Goal: Navigation & Orientation: Find specific page/section

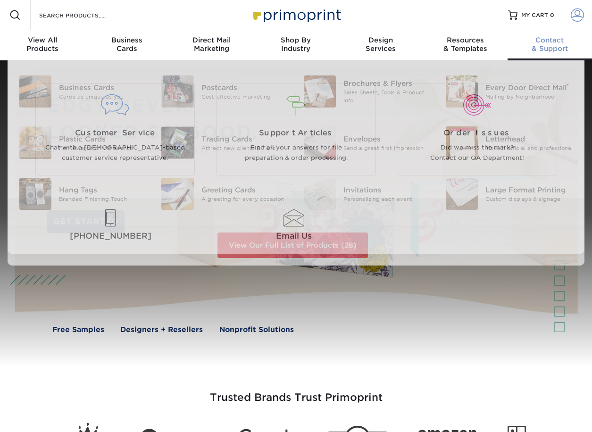
click at [579, 21] on span at bounding box center [577, 14] width 13 height 13
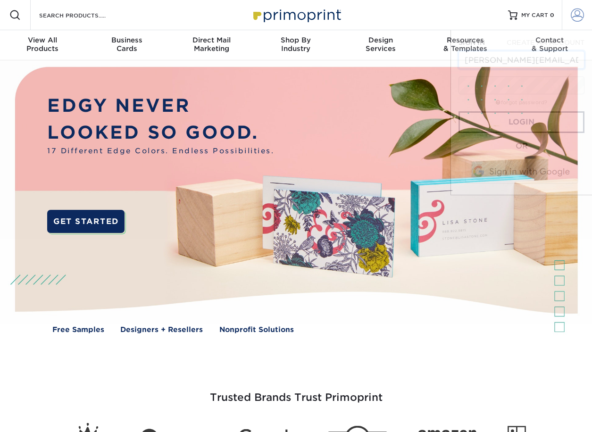
scroll to position [0, 8]
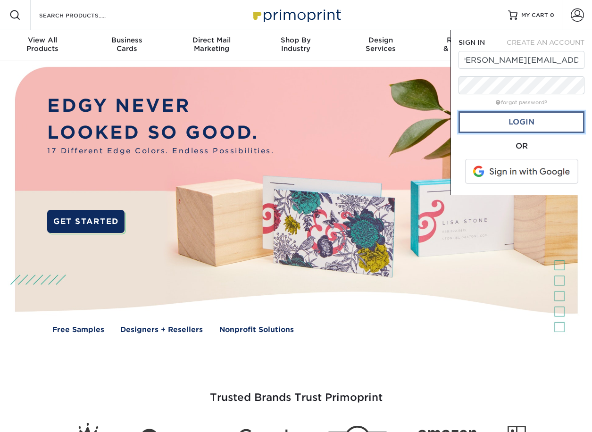
click at [518, 121] on link "Login" at bounding box center [522, 122] width 126 height 22
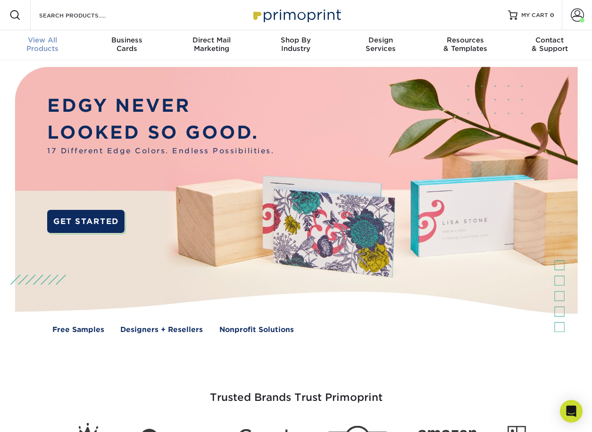
click at [35, 39] on span "View All" at bounding box center [42, 40] width 84 height 8
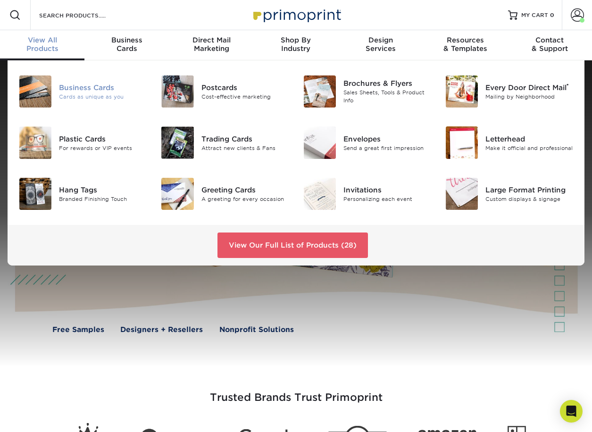
click at [89, 89] on div "Business Cards" at bounding box center [103, 88] width 88 height 10
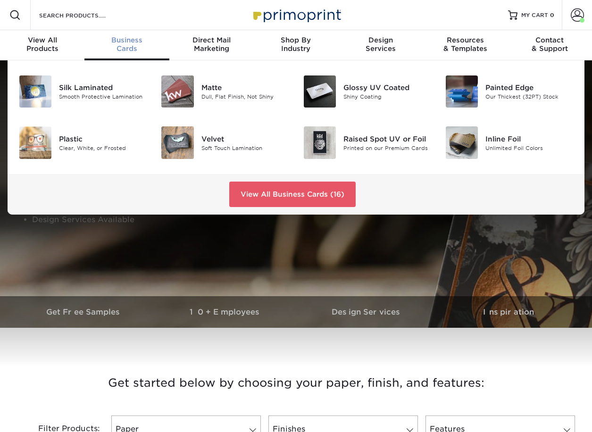
click at [137, 48] on div "Business Cards" at bounding box center [126, 44] width 84 height 17
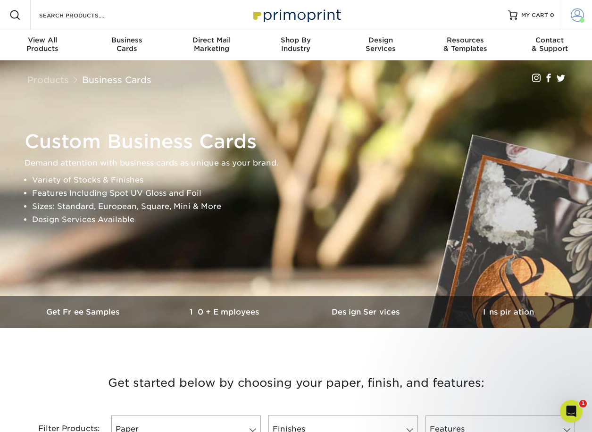
click at [581, 15] on span at bounding box center [577, 14] width 13 height 13
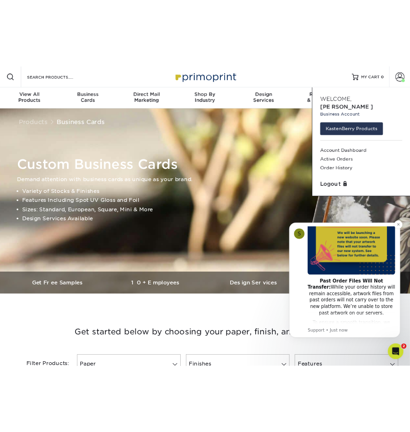
scroll to position [142, 0]
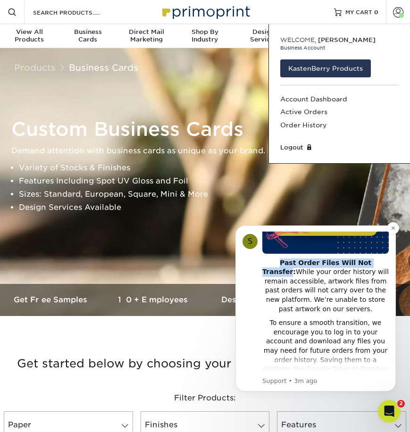
drag, startPoint x: 286, startPoint y: 253, endPoint x: 364, endPoint y: 253, distance: 77.9
click at [364, 259] on div "Past Order Files Will Not Transfer: While your order history will remain access…" at bounding box center [325, 287] width 126 height 56
copy b "Past Order Files Will Not Transfer"
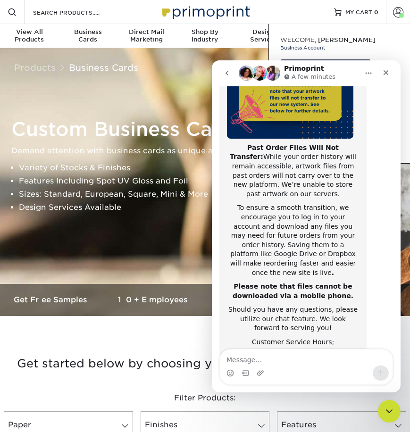
scroll to position [150, 0]
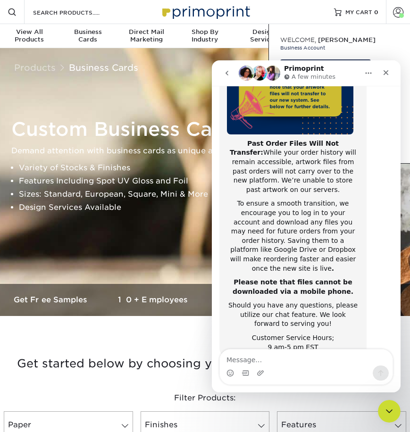
click at [238, 140] on b "Past Order Files Will Not Transfer:" at bounding box center [284, 148] width 109 height 17
click at [242, 140] on b "Past Order Files Will Not Transfer:" at bounding box center [284, 148] width 109 height 17
drag, startPoint x: 242, startPoint y: 133, endPoint x: 309, endPoint y: 134, distance: 67.0
click at [309, 140] on b "Past Order Files Will Not Transfer:" at bounding box center [284, 148] width 109 height 17
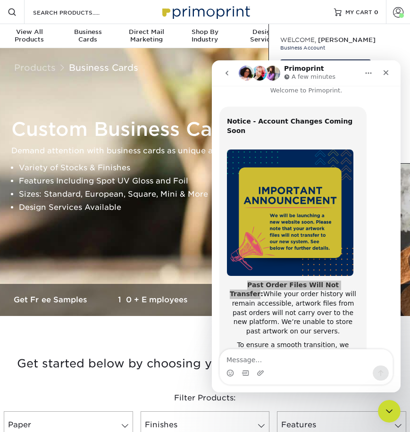
scroll to position [0, 0]
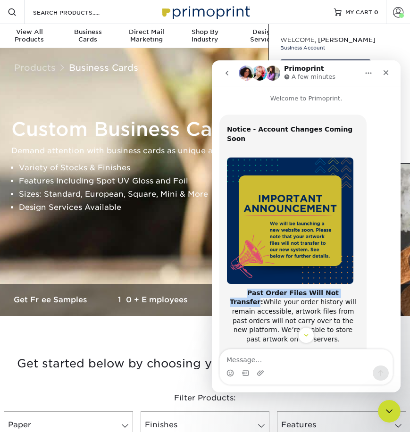
click at [371, 75] on icon "Home" at bounding box center [369, 73] width 8 height 8
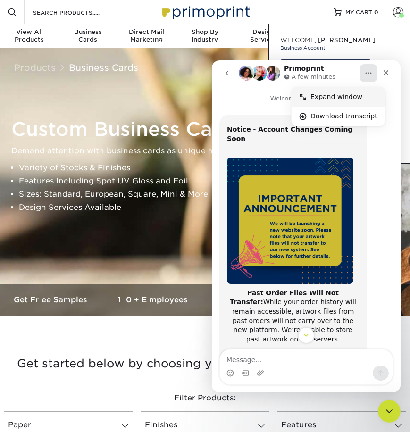
click at [353, 93] on div "Expand window" at bounding box center [344, 97] width 67 height 10
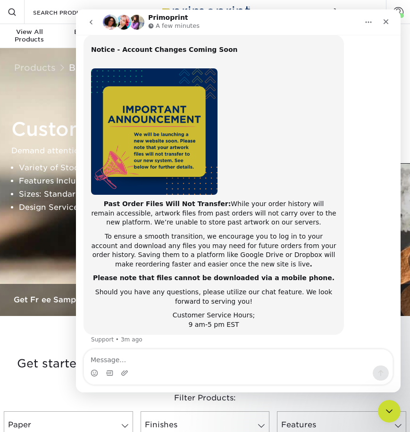
drag, startPoint x: 304, startPoint y: 151, endPoint x: 304, endPoint y: 142, distance: 9.4
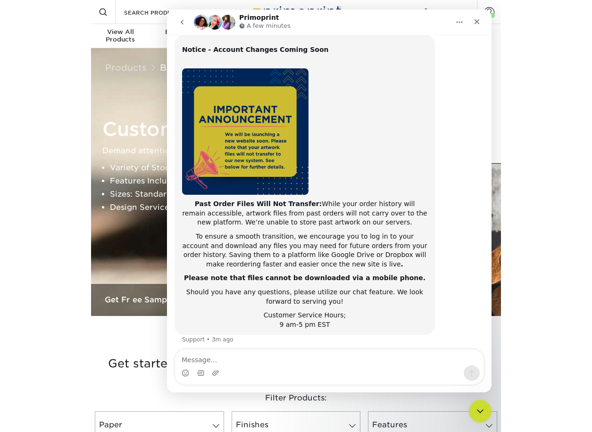
scroll to position [34, 0]
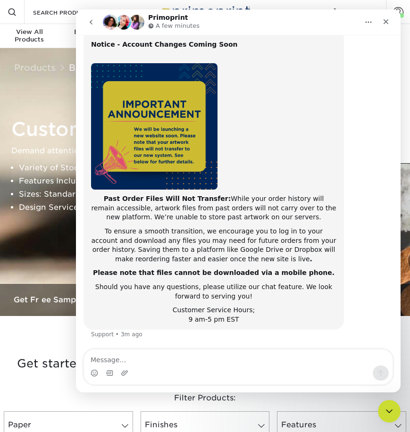
drag, startPoint x: 304, startPoint y: 144, endPoint x: 302, endPoint y: 194, distance: 49.6
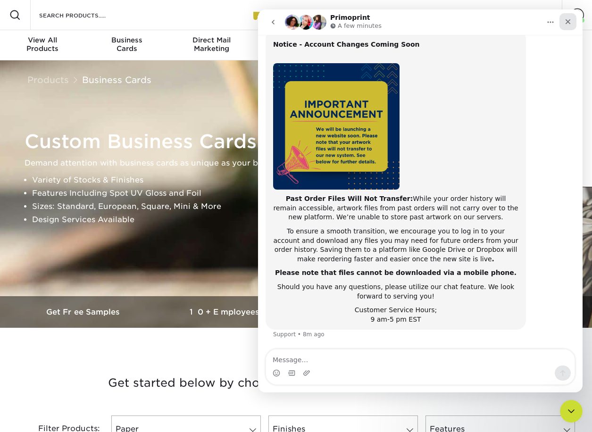
click at [572, 20] on div "Close" at bounding box center [568, 21] width 17 height 17
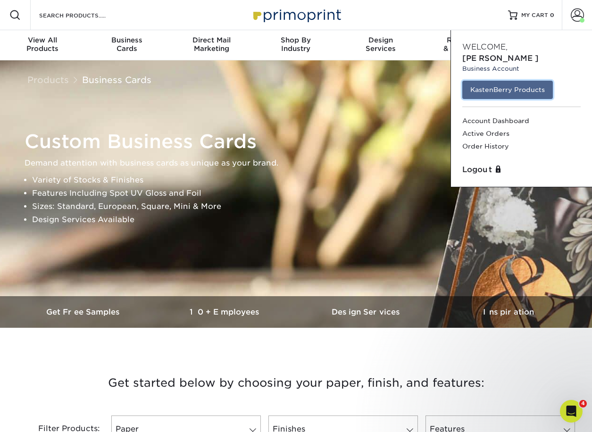
click at [496, 81] on link "KastenBerry Products" at bounding box center [507, 90] width 91 height 18
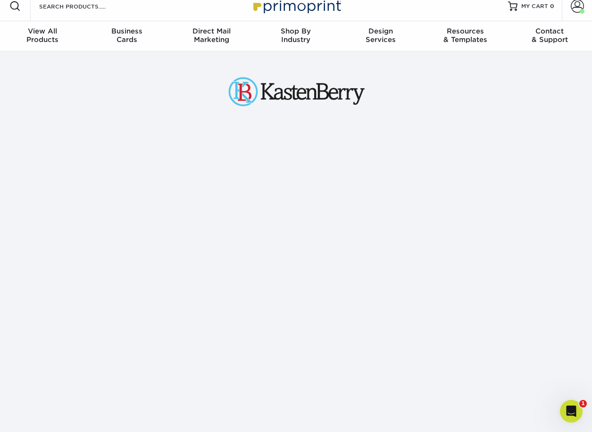
scroll to position [9, 0]
